Goal: Ask a question

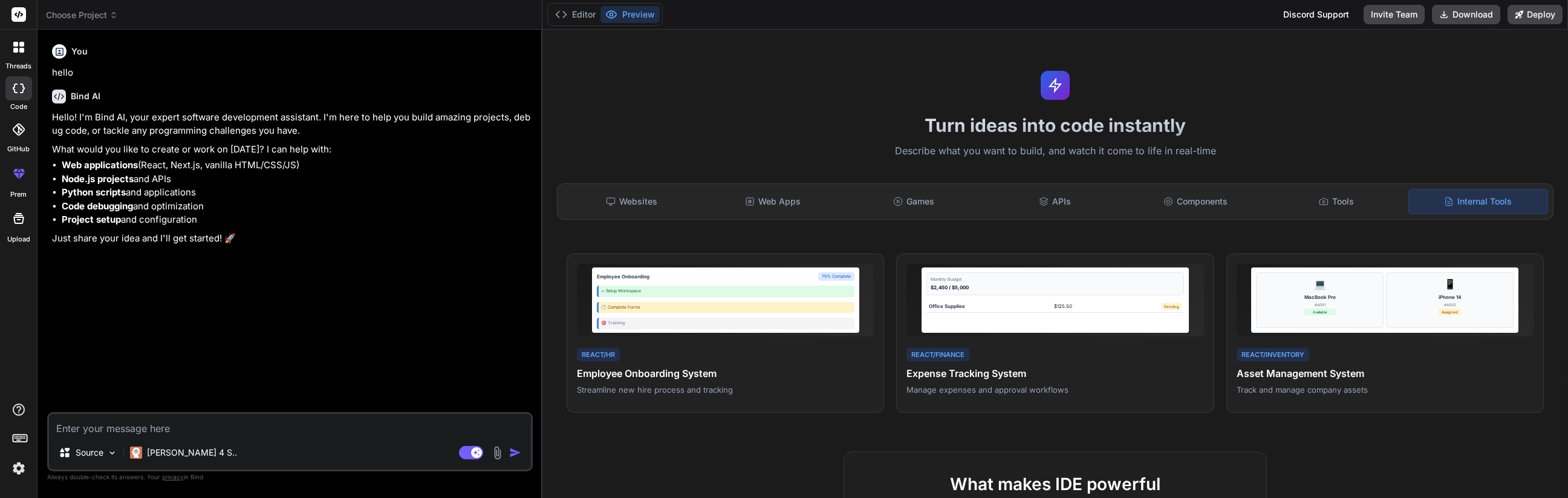
scroll to position [472, 0]
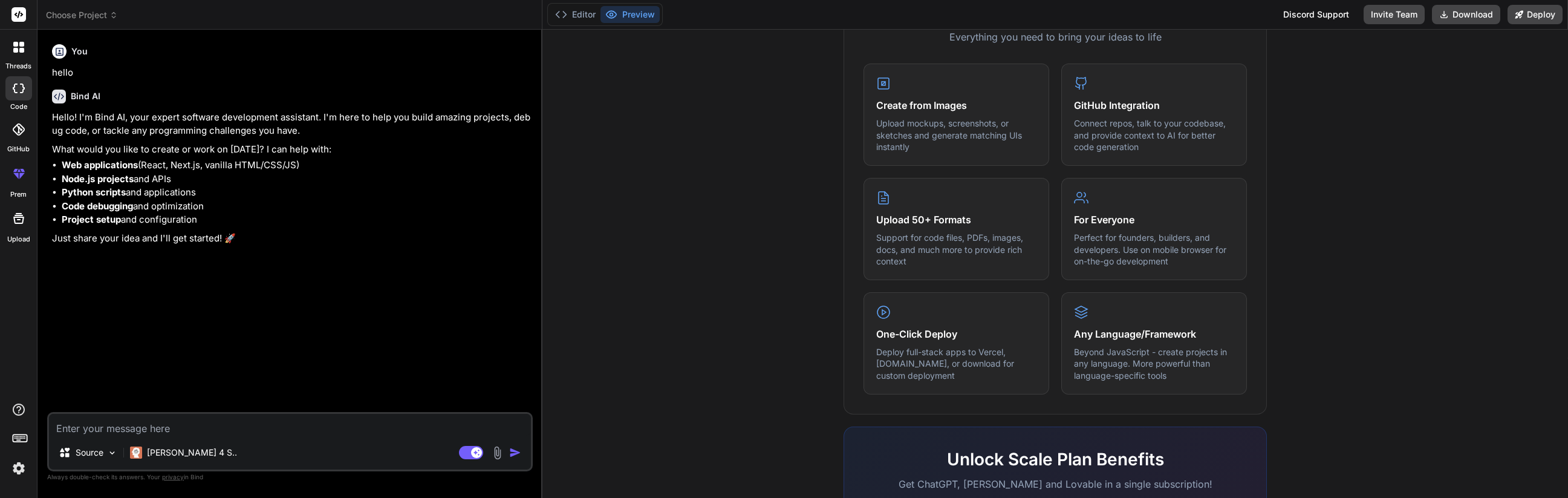
click at [239, 432] on textarea at bounding box center [290, 425] width 482 height 22
click at [18, 57] on div at bounding box center [19, 47] width 25 height 25
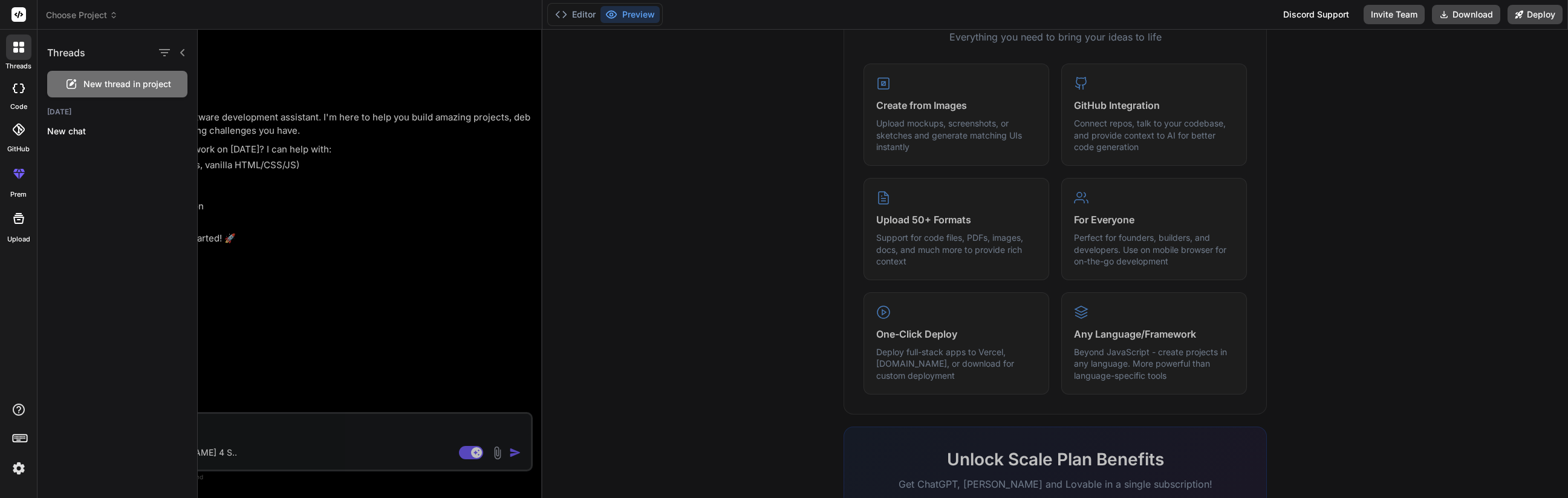
click at [21, 85] on icon at bounding box center [18, 88] width 12 height 9
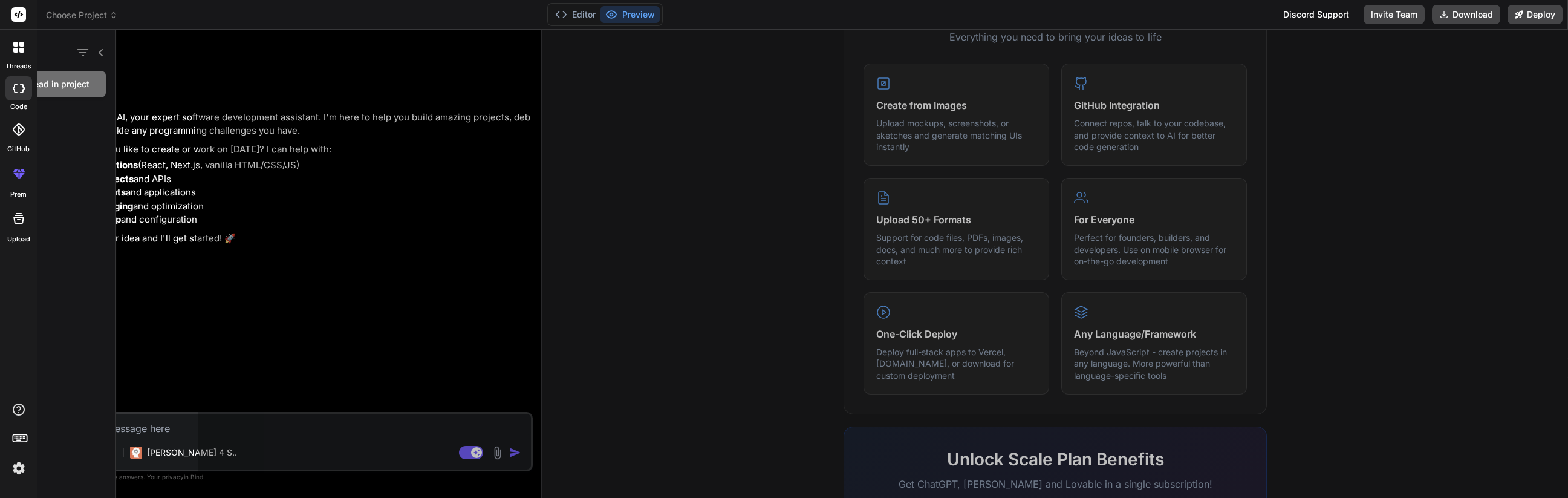
type textarea "x"
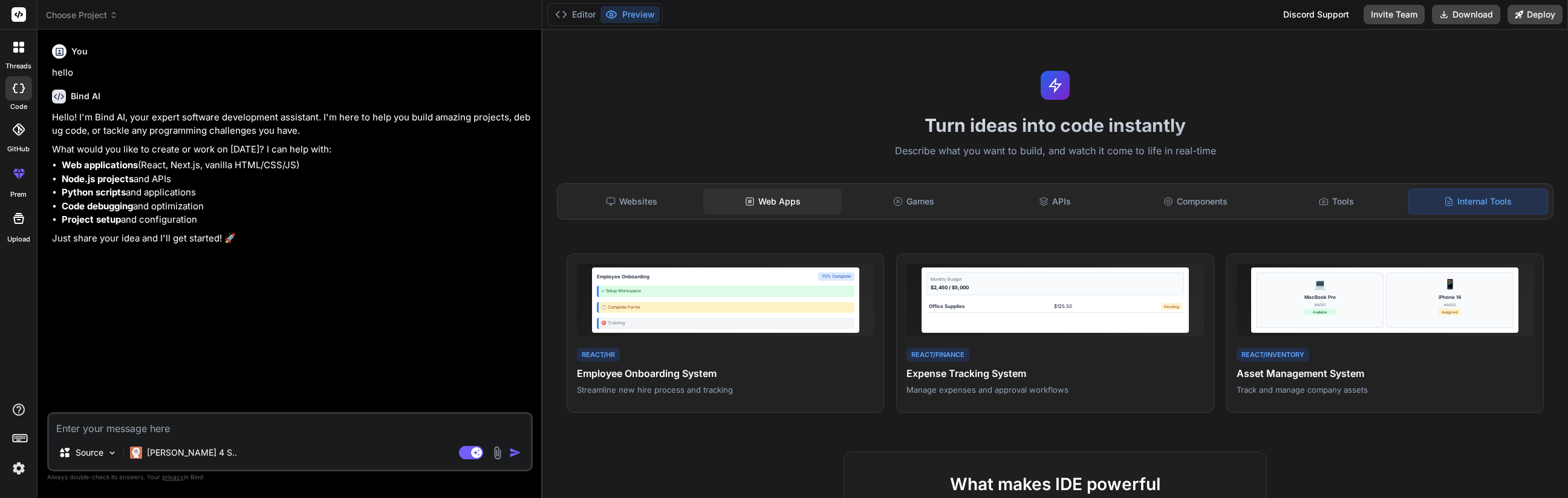
click at [776, 205] on div "Web Apps" at bounding box center [772, 201] width 139 height 25
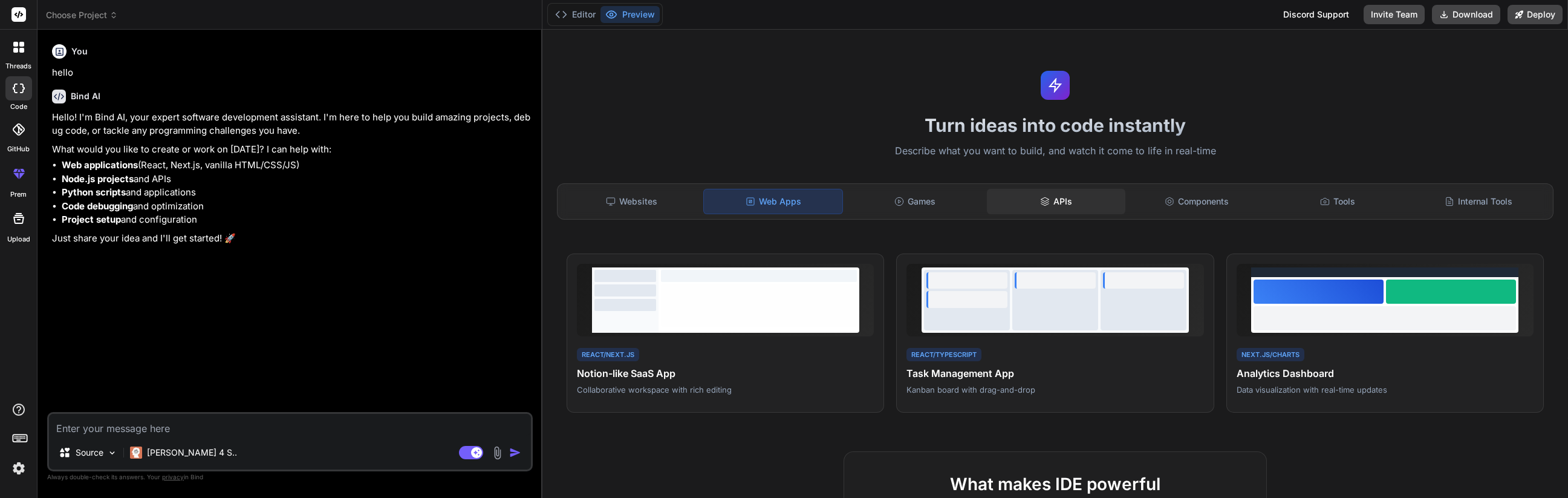
click at [1063, 199] on div "APIs" at bounding box center [1056, 201] width 139 height 25
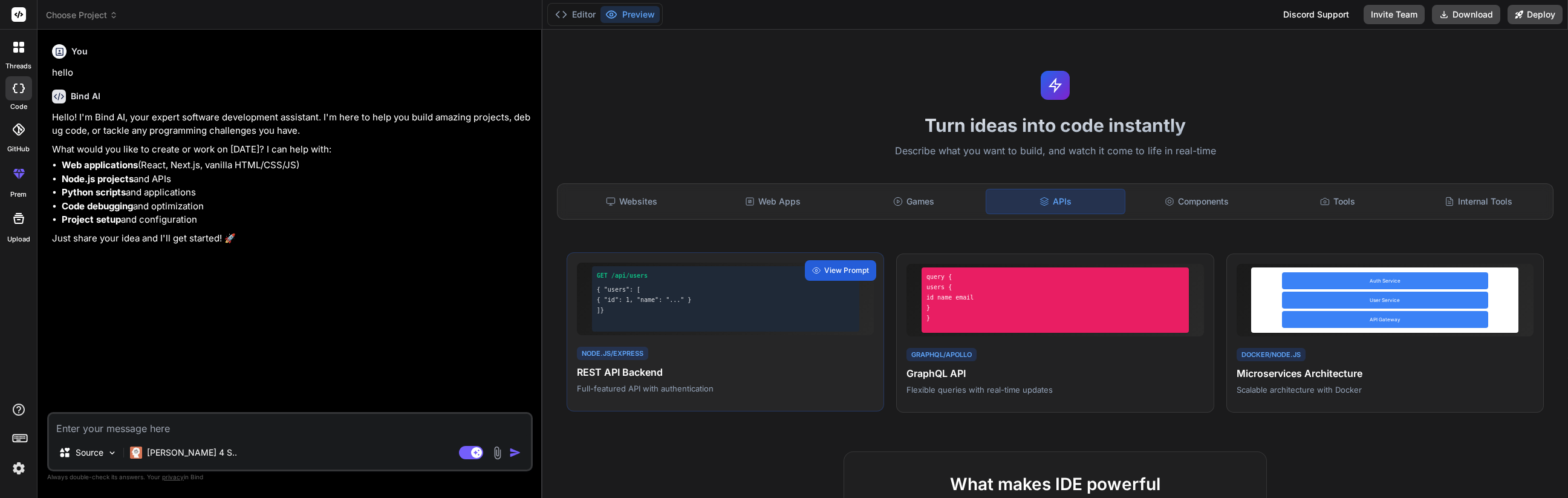
click at [834, 369] on h4 "REST API Backend" at bounding box center [725, 372] width 297 height 14
click at [837, 266] on span "View Prompt" at bounding box center [846, 270] width 45 height 11
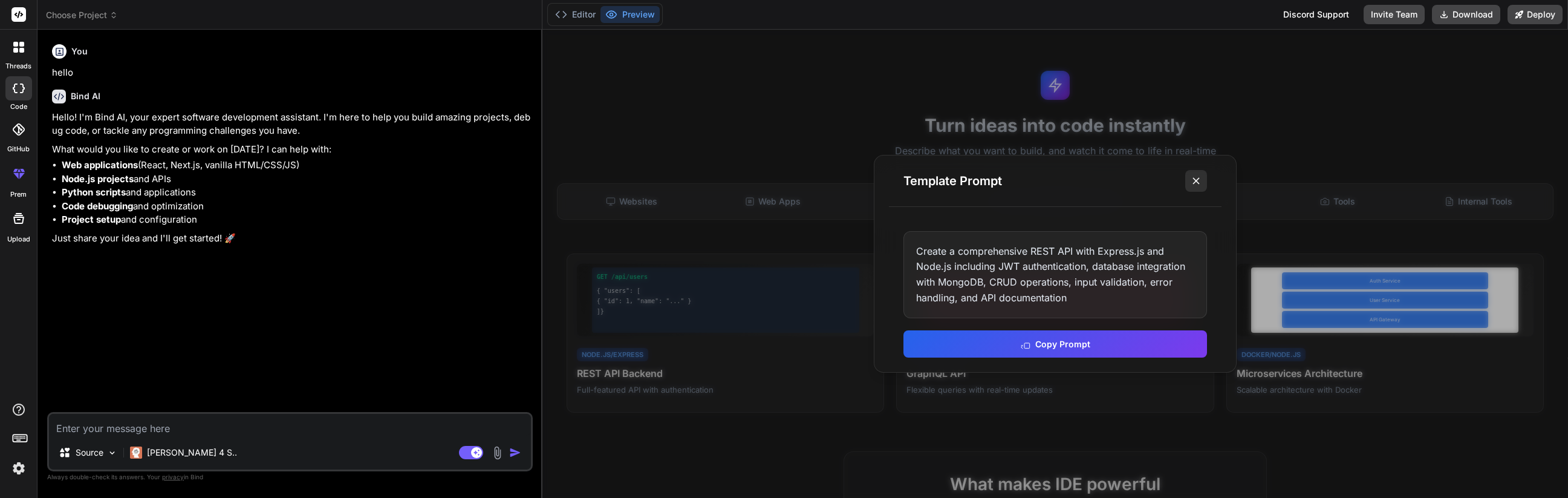
click at [1193, 183] on icon at bounding box center [1196, 180] width 12 height 12
